Goal: Information Seeking & Learning: Find specific fact

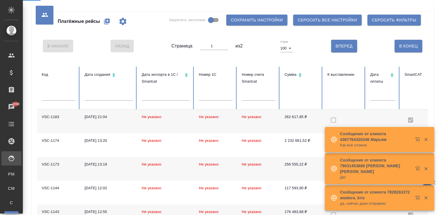
scroll to position [8, 0]
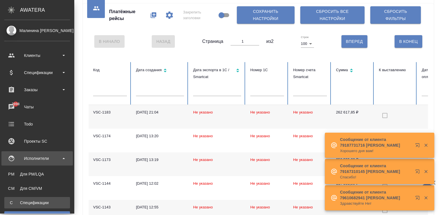
click at [10, 200] on link "С Спецификации" at bounding box center [37, 202] width 66 height 11
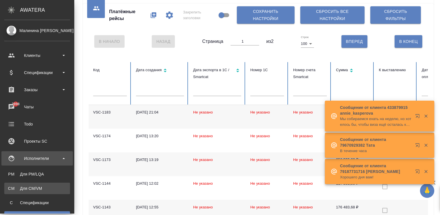
click at [9, 187] on div "Для CM/VM" at bounding box center [37, 188] width 60 height 6
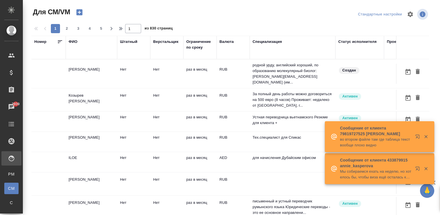
click at [97, 72] on td "[PERSON_NAME]" at bounding box center [91, 74] width 51 height 20
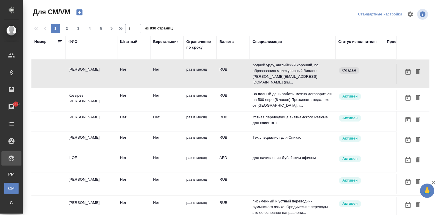
click at [72, 43] on div "ФИО" at bounding box center [73, 42] width 9 height 6
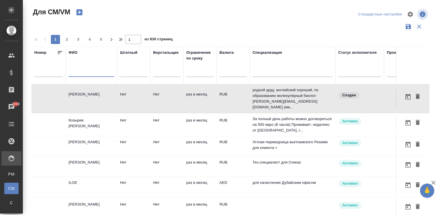
click at [94, 73] on input "text" at bounding box center [92, 73] width 46 height 7
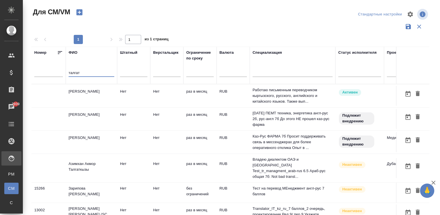
type input "талгат"
click at [154, 95] on td "Нет" at bounding box center [166, 96] width 33 height 20
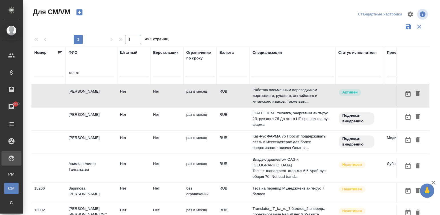
click at [154, 95] on td "Нет" at bounding box center [166, 96] width 33 height 20
click at [13, 201] on span "С" at bounding box center [11, 203] width 9 height 6
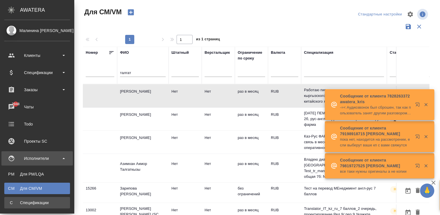
click at [10, 200] on link "С Спецификации" at bounding box center [37, 202] width 66 height 11
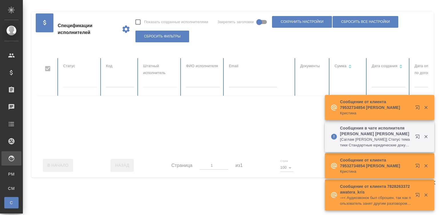
click at [118, 84] on input "text" at bounding box center [120, 83] width 28 height 8
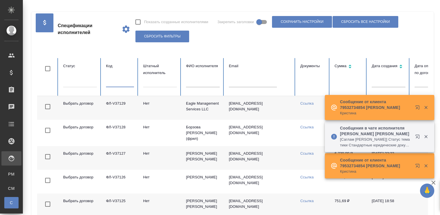
checkbox input "false"
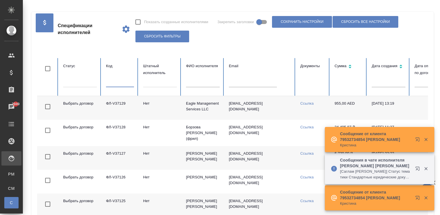
paste input "ФЛ-V36416)"
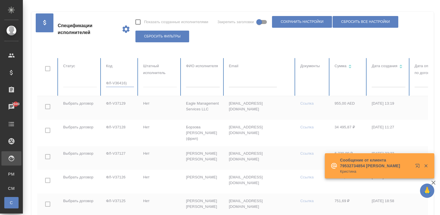
type input "ФЛ-V36416"
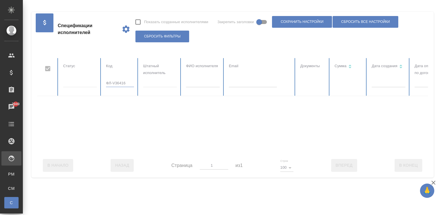
checkbox input "false"
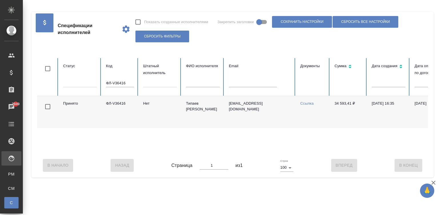
click at [313, 153] on div "Принято ФЛ-V36416 [PERSON_NAME] Мансур [EMAIL_ADDRESS][DOMAIN_NAME] Ссылка 34 5…" at bounding box center [343, 124] width 612 height 57
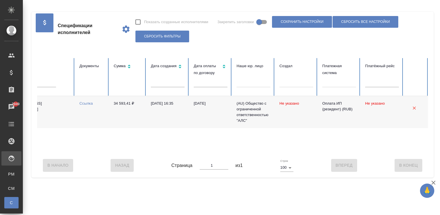
click at [195, 110] on td "[DATE]" at bounding box center [210, 112] width 43 height 32
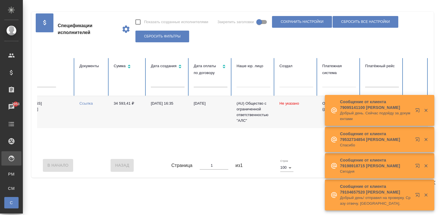
scroll to position [0, 0]
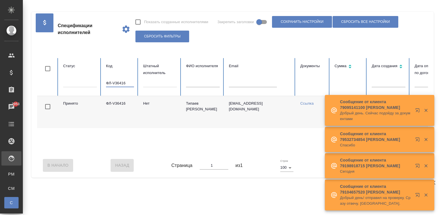
click at [129, 83] on input "ФЛ-V36416" at bounding box center [120, 83] width 28 height 8
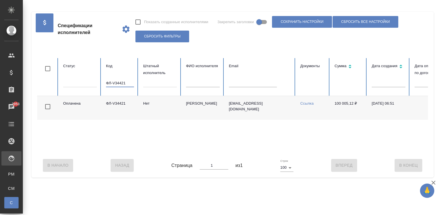
type input "ФЛ-V34421"
click at [311, 161] on div "В Начало Назад Страница 1 из 1 Строк 100 100 Вперед В [GEOGRAPHIC_DATA]" at bounding box center [232, 165] width 391 height 24
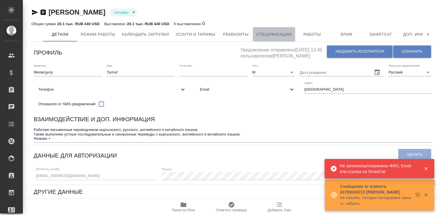
click at [280, 36] on span "Спецификации" at bounding box center [273, 34] width 35 height 7
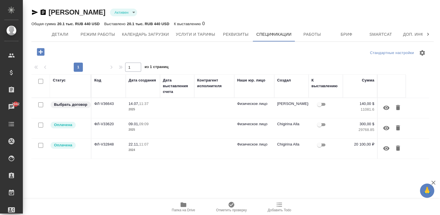
click at [171, 108] on td at bounding box center [177, 108] width 34 height 20
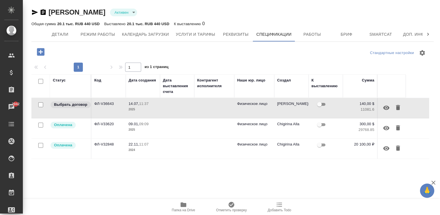
click at [171, 108] on td at bounding box center [177, 108] width 34 height 20
click at [227, 32] on span "Реквизиты" at bounding box center [235, 34] width 27 height 7
select select "10"
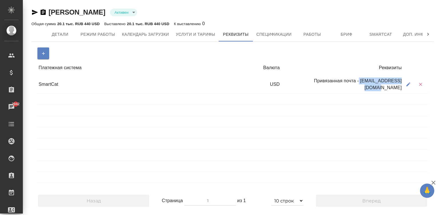
drag, startPoint x: 400, startPoint y: 84, endPoint x: 352, endPoint y: 87, distance: 47.5
click at [352, 87] on div "Привязанная почта - talgatmelis@gmail.com" at bounding box center [342, 84] width 122 height 18
copy div "talgatmelis@gmail.com"
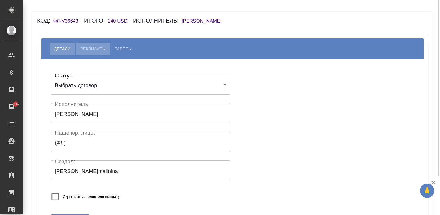
click at [91, 50] on span "Реквизиты" at bounding box center [92, 48] width 25 height 7
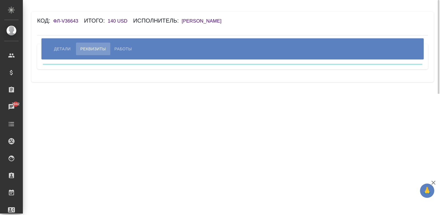
drag, startPoint x: 240, startPoint y: 21, endPoint x: 183, endPoint y: 22, distance: 57.4
click at [183, 22] on div "Код: ФЛ-V36643 Итого: 140 USD Исполнитель: Мелисуулу Талгат" at bounding box center [200, 20] width 326 height 9
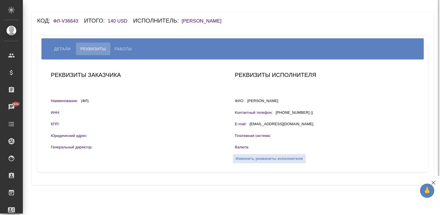
click at [268, 27] on div "Код: ФЛ-V36643 Итого: 140 USD Исполнитель: Мелисуулу Талгат Детали Реквизиты Ра…" at bounding box center [232, 98] width 402 height 173
drag, startPoint x: 290, startPoint y: 102, endPoint x: 246, endPoint y: 102, distance: 43.7
click at [246, 102] on div "ФИО: Мелисуулу Талгат" at bounding box center [324, 101] width 179 height 7
copy p "Мелисуулу Талгат"
